Goal: Transaction & Acquisition: Purchase product/service

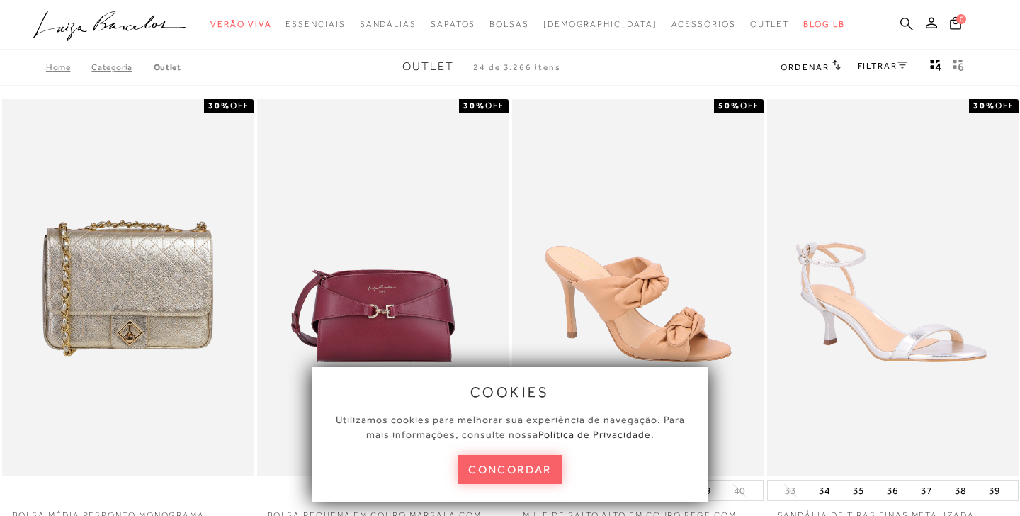
click at [902, 22] on icon at bounding box center [906, 23] width 13 height 13
click at [905, 31] on link at bounding box center [906, 25] width 13 height 18
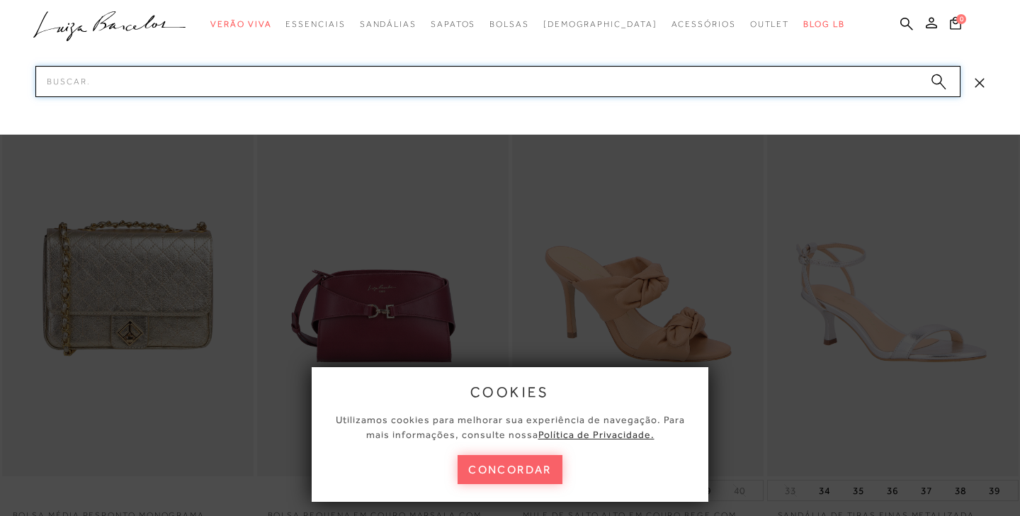
click at [827, 84] on input "Pesquisar" at bounding box center [497, 81] width 925 height 31
type input "bolsa camurca"
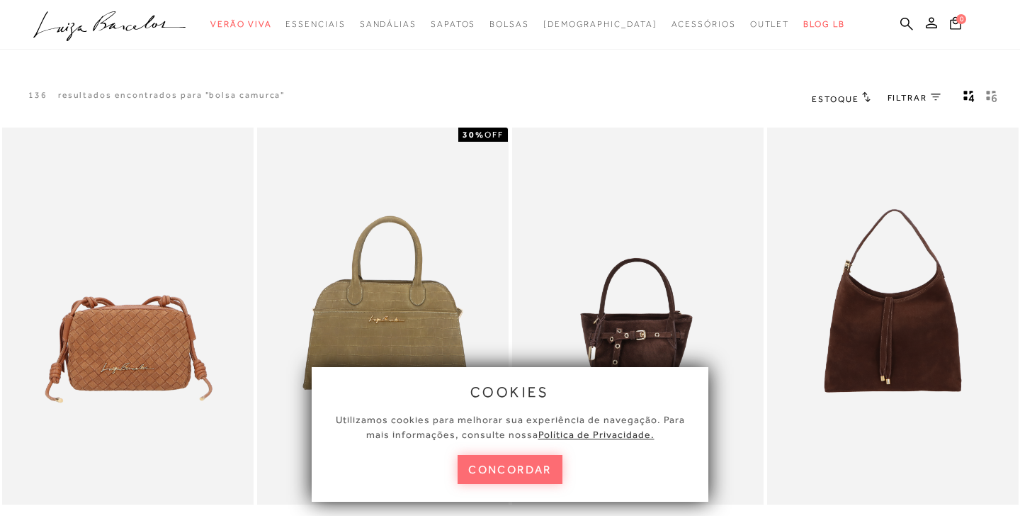
click at [505, 470] on button "concordar" at bounding box center [510, 469] width 105 height 29
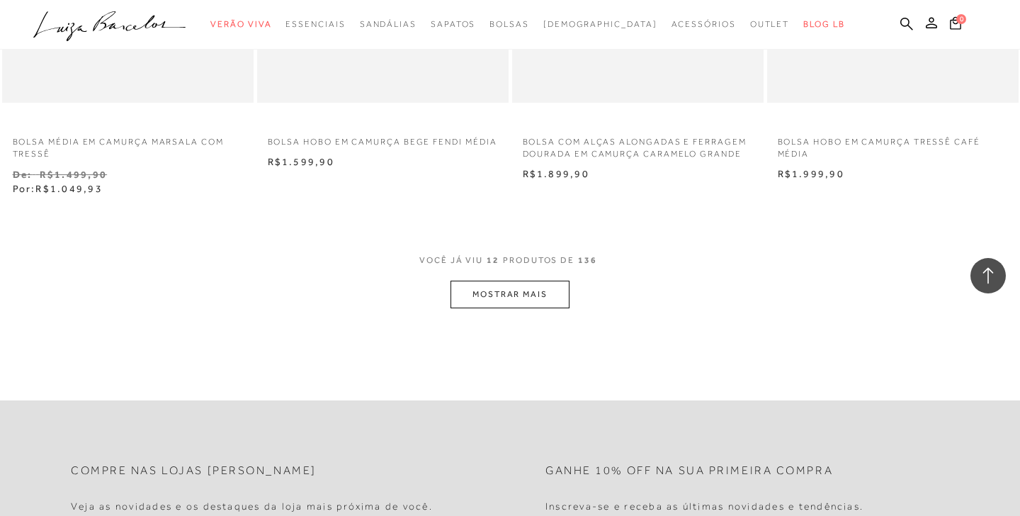
scroll to position [1365, 0]
click at [524, 305] on button "MOSTRAR MAIS" at bounding box center [509, 297] width 119 height 28
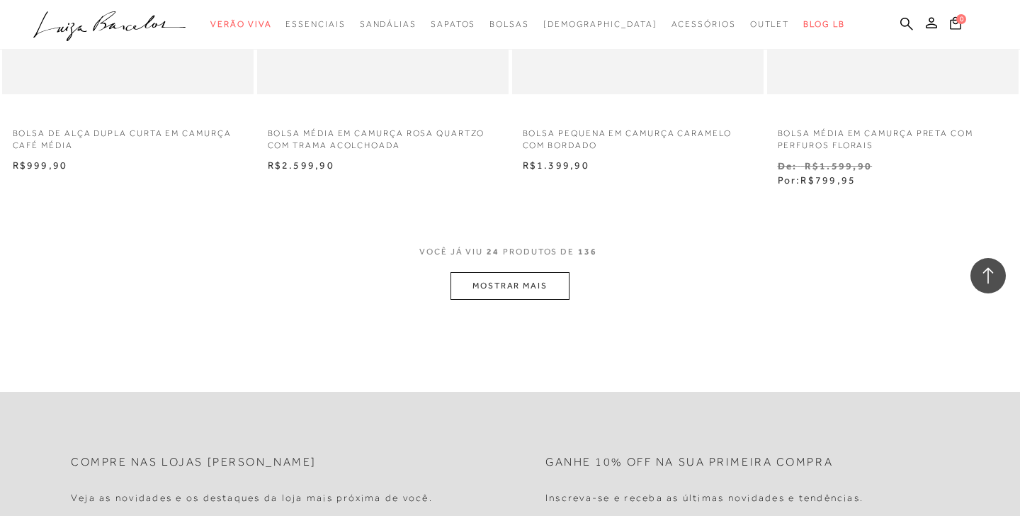
scroll to position [2814, 0]
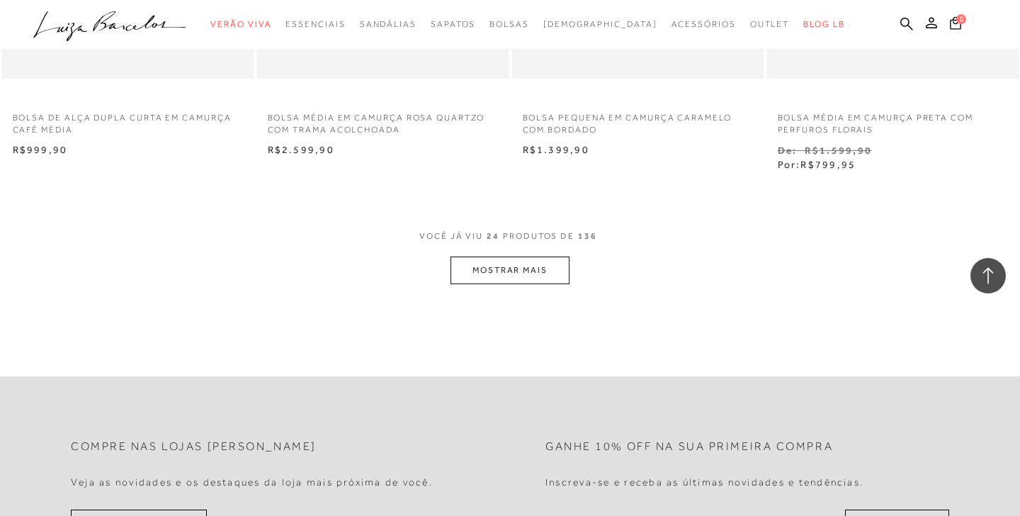
click at [519, 258] on button "MOSTRAR MAIS" at bounding box center [509, 270] width 119 height 28
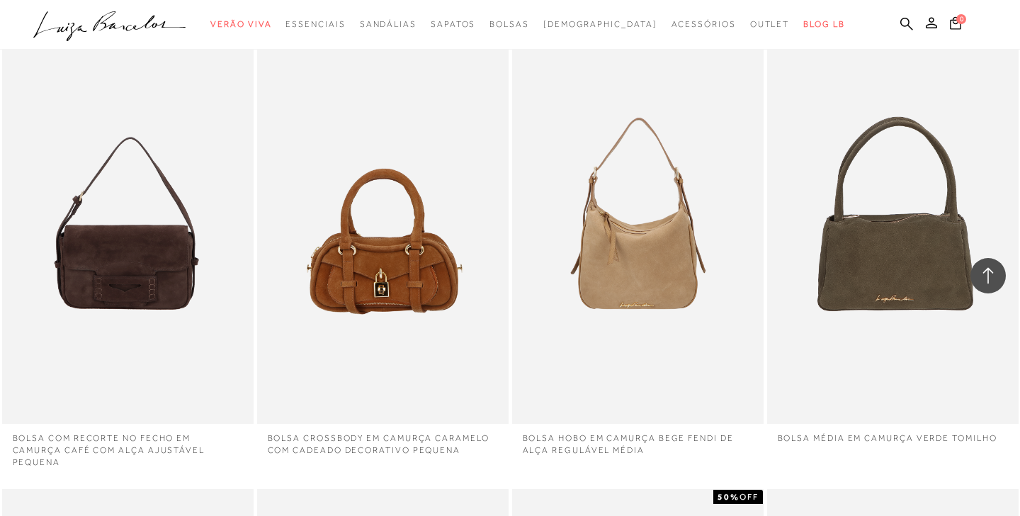
scroll to position [2959, 0]
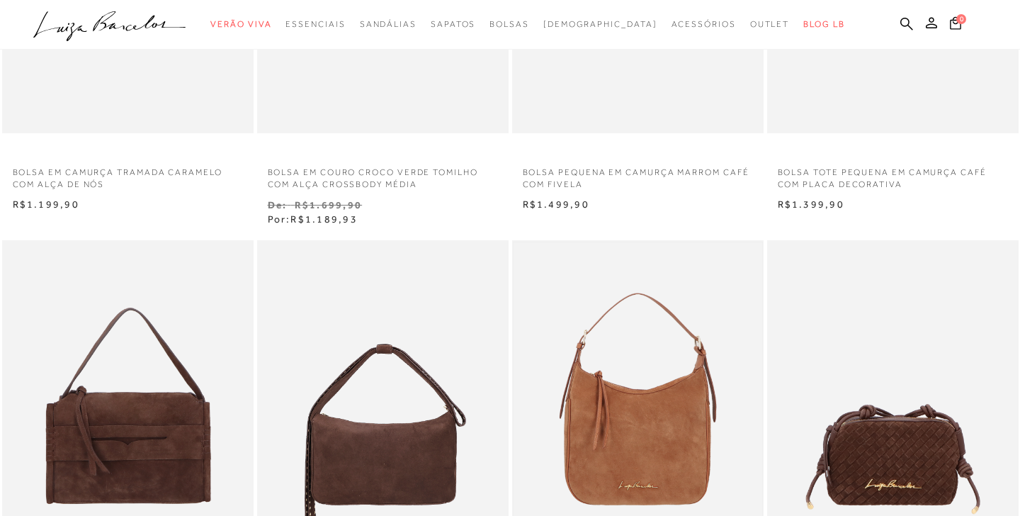
click at [659, 422] on img at bounding box center [638, 428] width 249 height 373
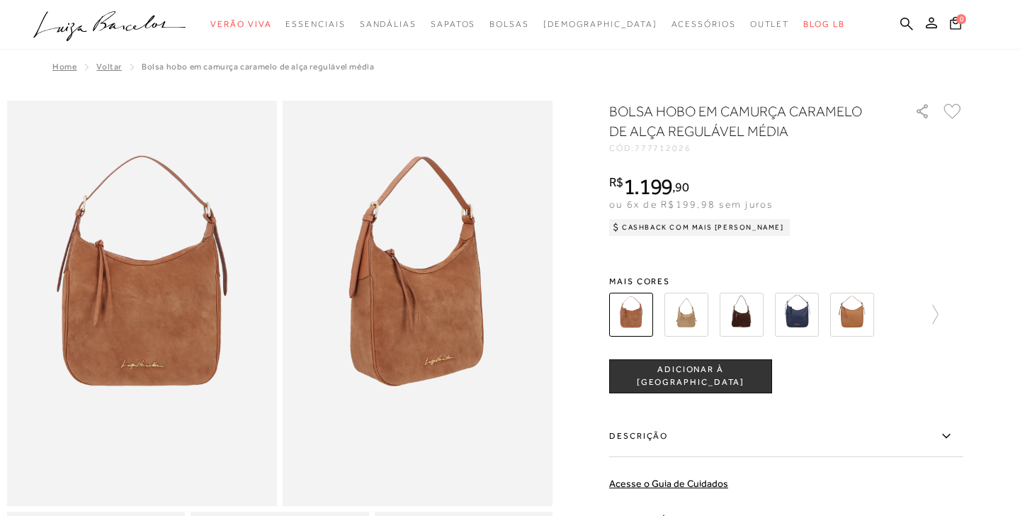
click at [688, 327] on img at bounding box center [686, 315] width 44 height 44
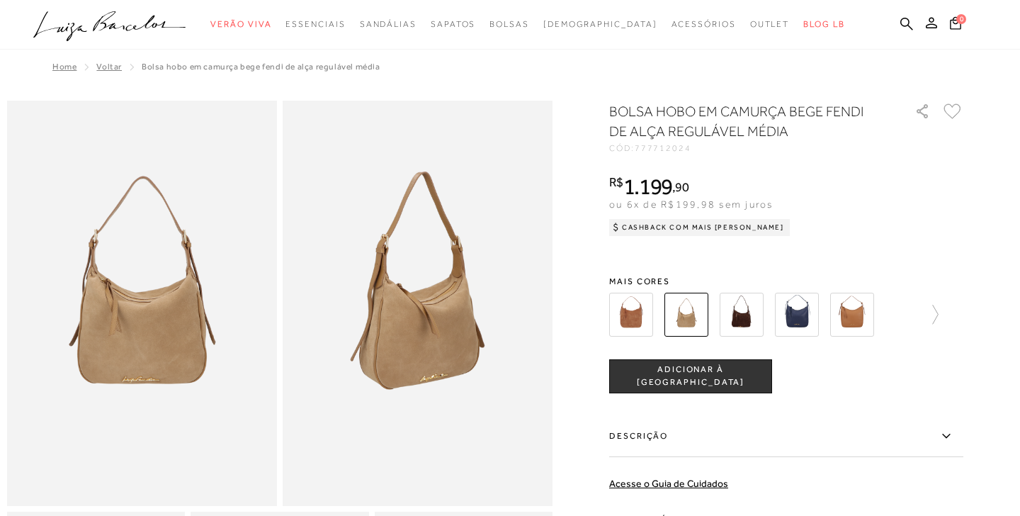
click at [645, 314] on img at bounding box center [631, 315] width 44 height 44
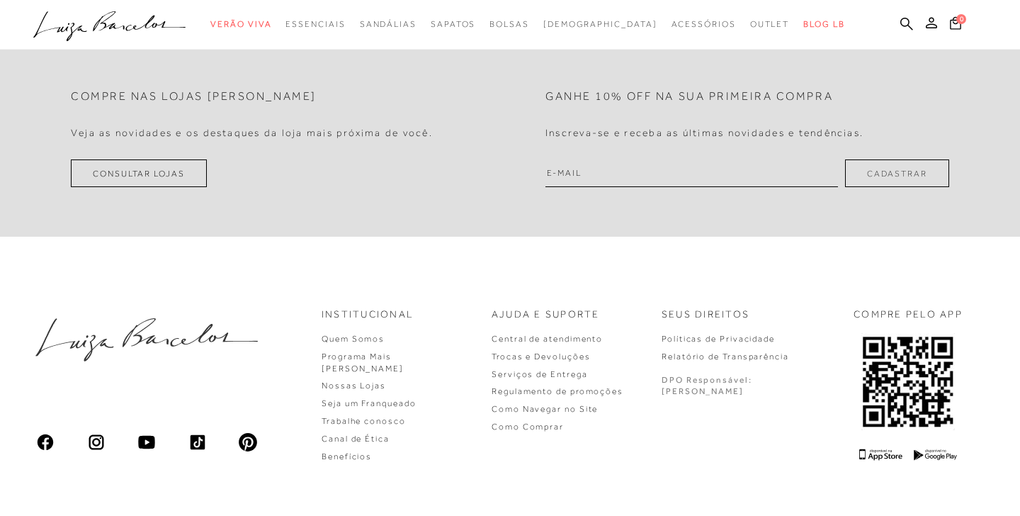
scroll to position [1720, 0]
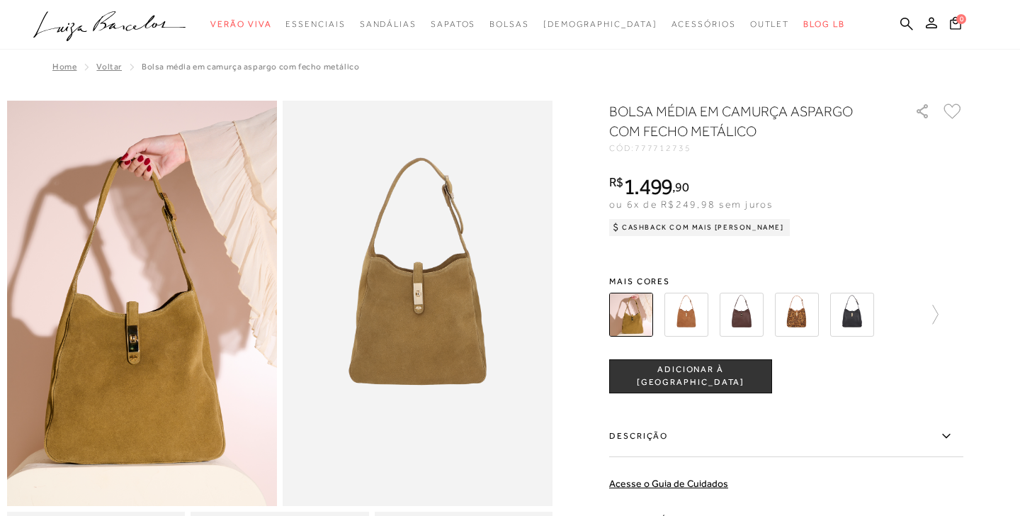
click at [745, 315] on img at bounding box center [742, 315] width 44 height 44
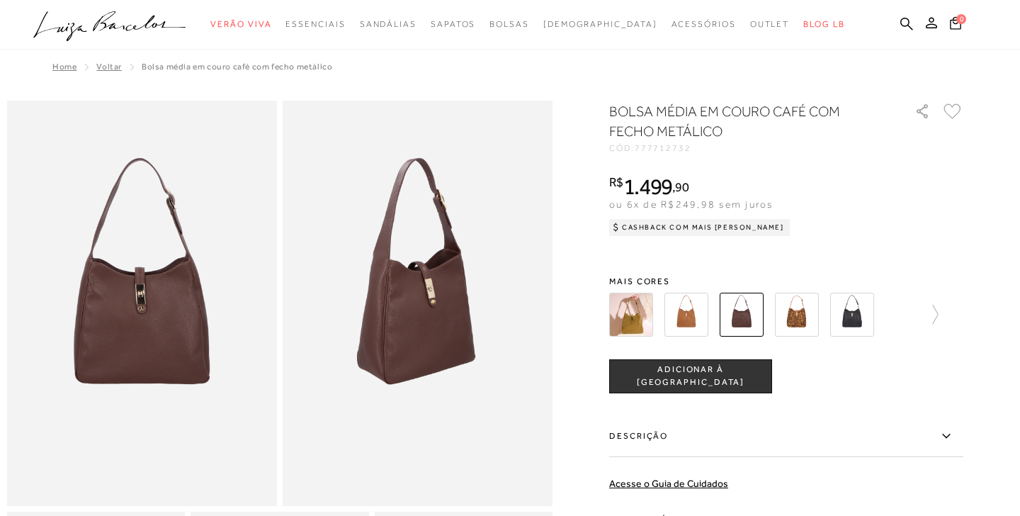
click at [985, 149] on div at bounding box center [510, 439] width 1006 height 677
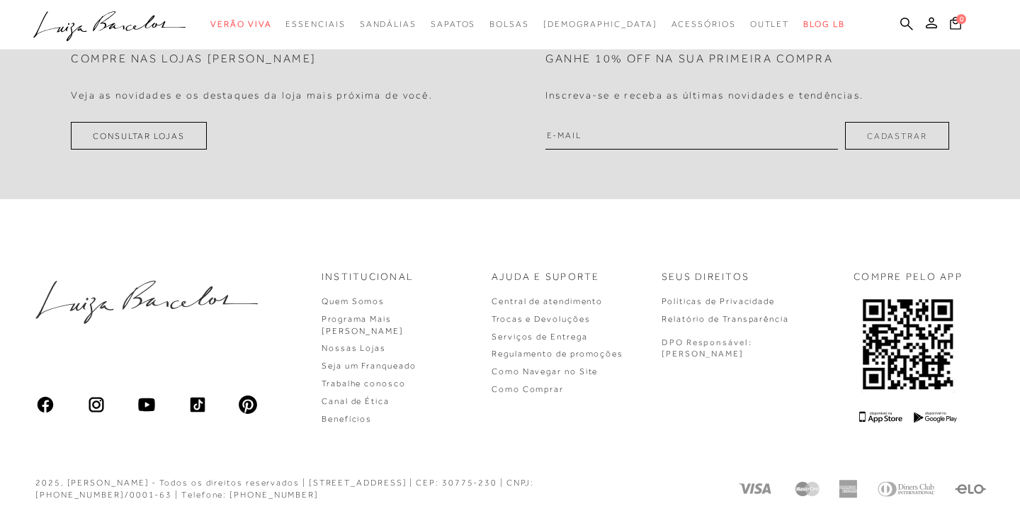
scroll to position [924, 0]
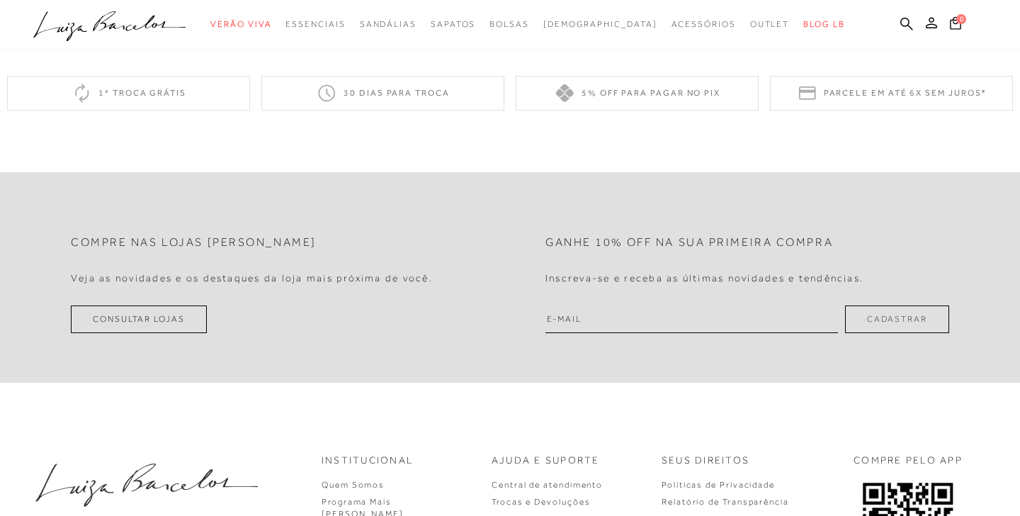
scroll to position [1164, 0]
